Goal: Check status: Check status

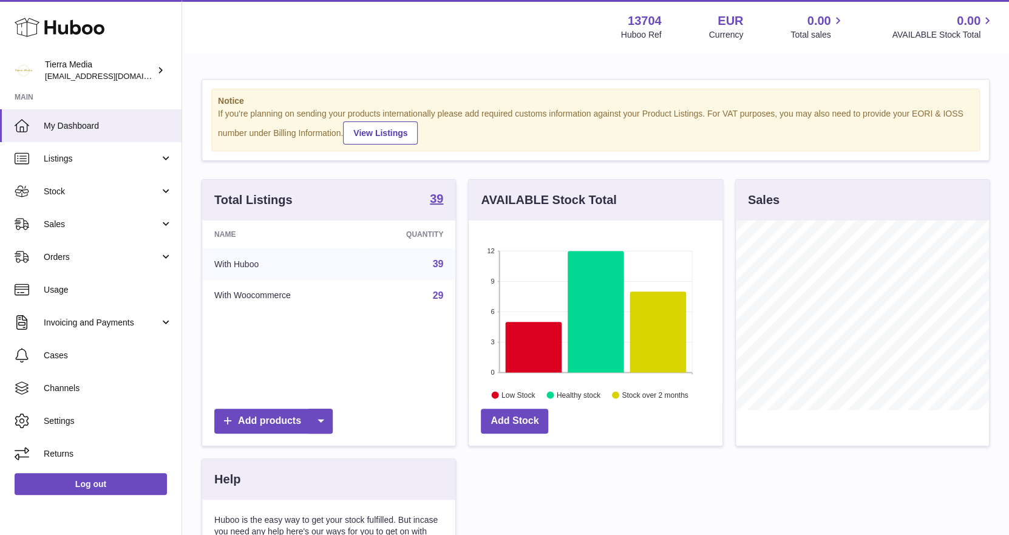
scroll to position [189, 254]
click at [134, 191] on span "Stock" at bounding box center [102, 192] width 116 height 12
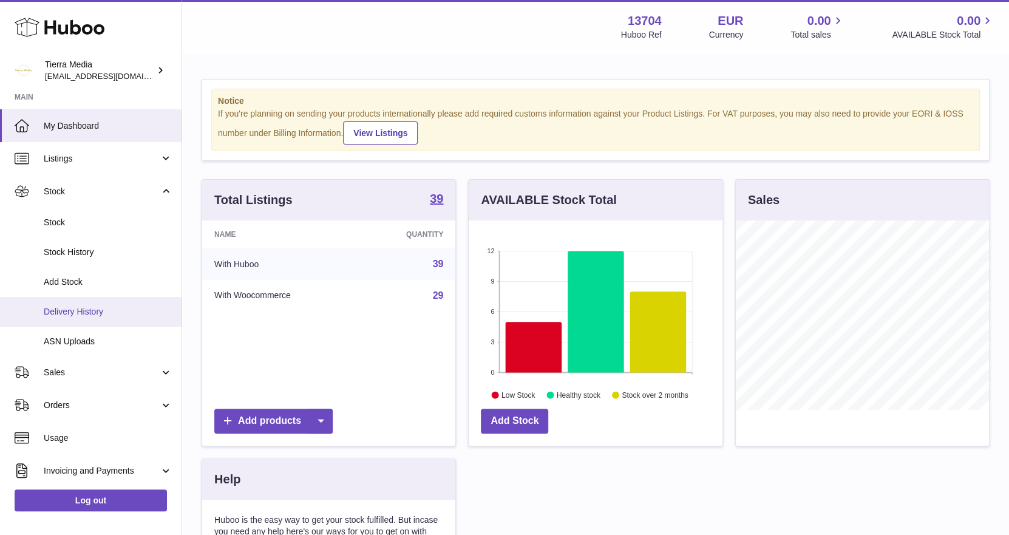
click at [75, 315] on span "Delivery History" at bounding box center [108, 312] width 129 height 12
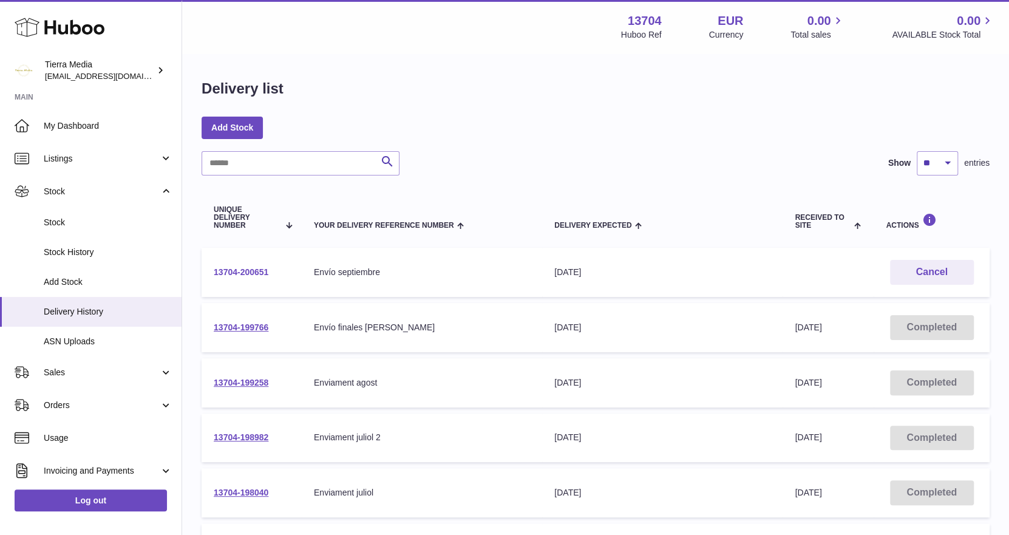
click at [256, 268] on link "13704-200651" at bounding box center [241, 272] width 55 height 10
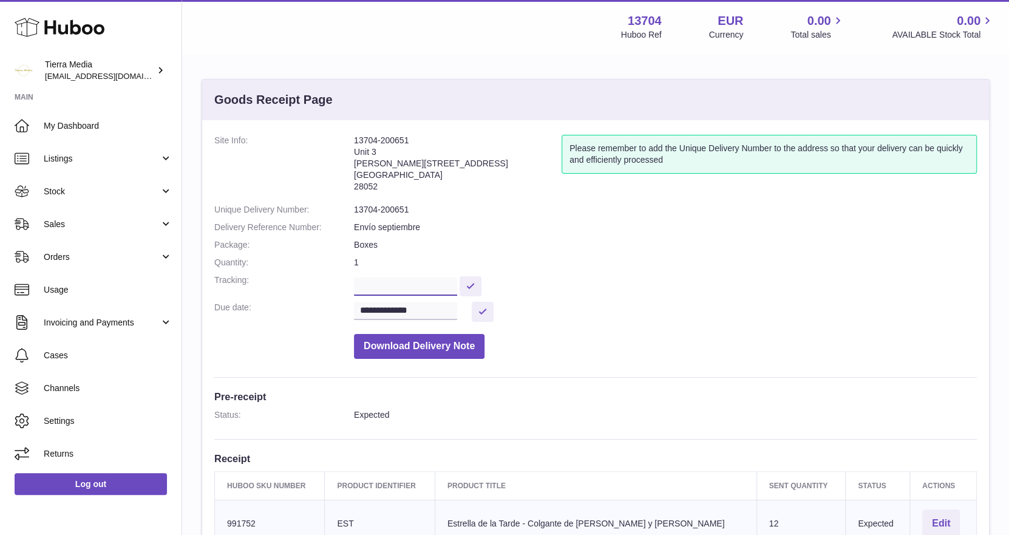
click at [387, 279] on input "text" at bounding box center [405, 286] width 103 height 18
paste input "**********"
type input "**********"
click at [495, 279] on button at bounding box center [494, 286] width 22 height 20
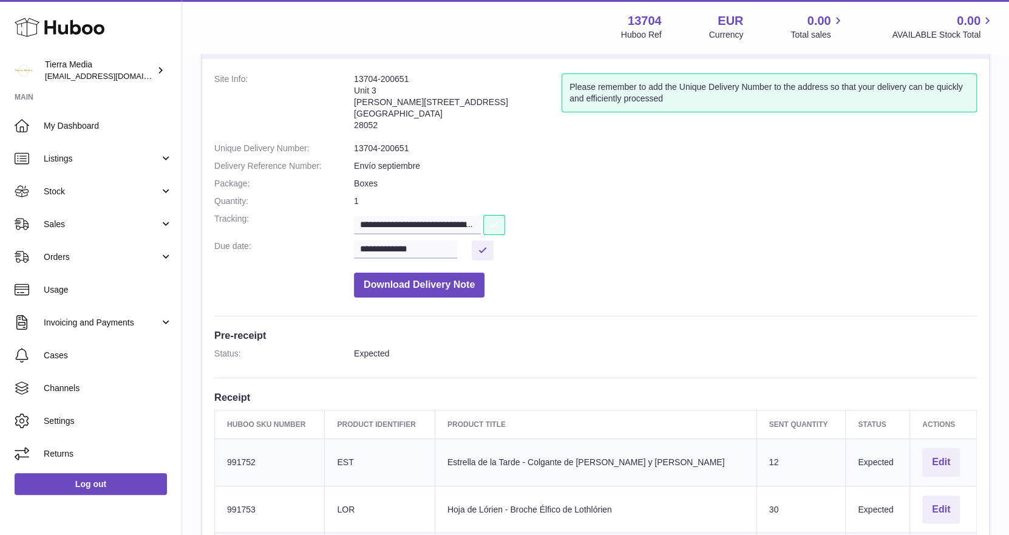
scroll to position [0, 0]
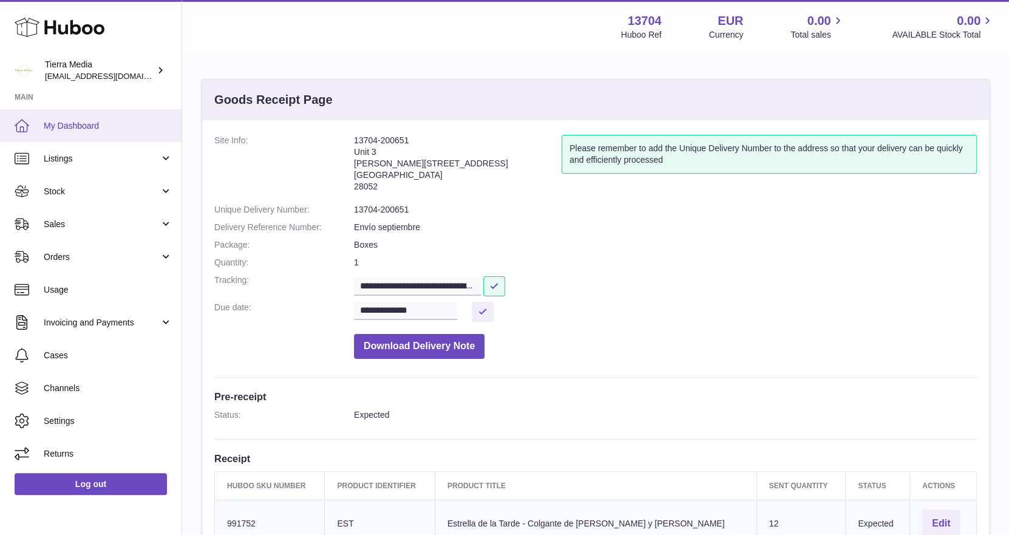
click at [94, 114] on link "My Dashboard" at bounding box center [90, 125] width 181 height 33
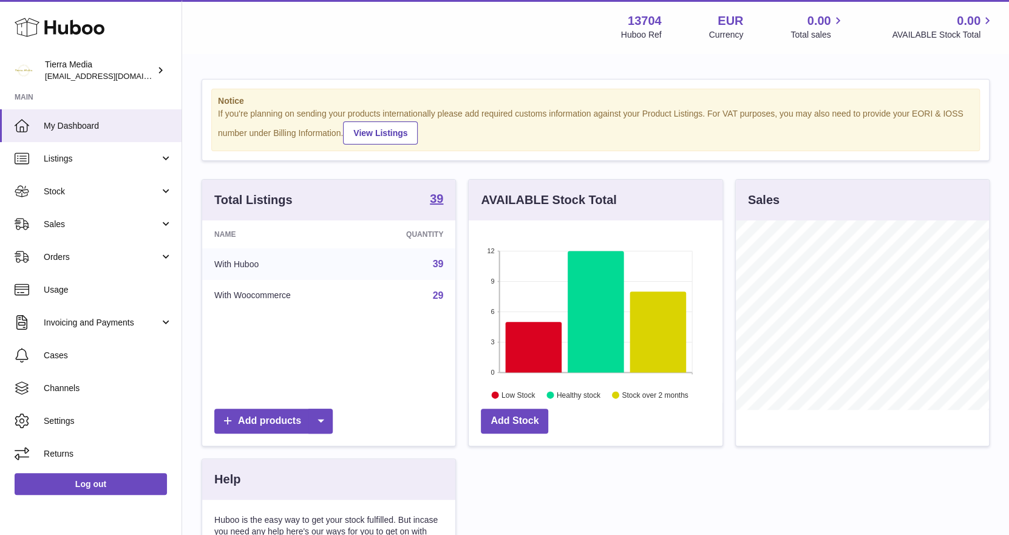
scroll to position [189, 254]
